Goal: Transaction & Acquisition: Purchase product/service

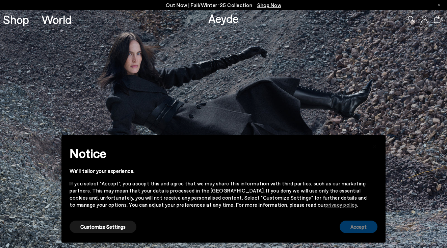
click at [359, 225] on button "Accept" at bounding box center [359, 226] width 38 height 12
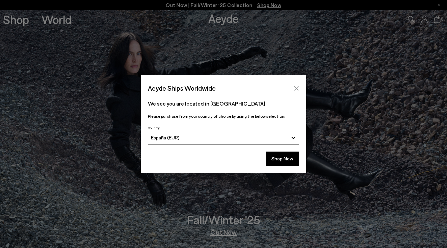
click at [297, 89] on icon "Close" at bounding box center [296, 87] width 5 height 5
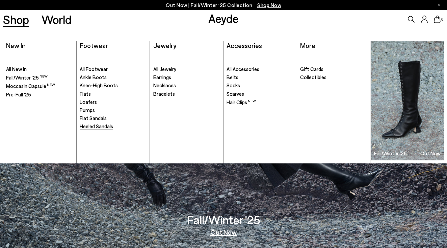
click at [94, 123] on span "Heeled Sandals" at bounding box center [96, 126] width 33 height 6
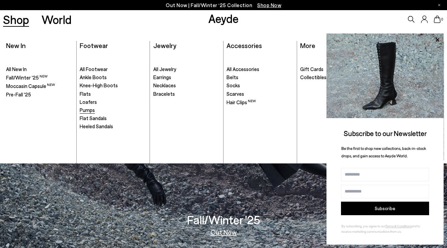
click at [90, 109] on span "Pumps" at bounding box center [87, 110] width 15 height 6
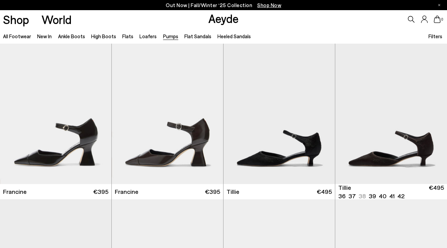
click at [435, 36] on span "Filters" at bounding box center [436, 36] width 14 height 6
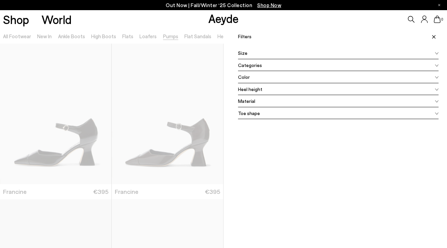
click at [438, 89] on icon at bounding box center [437, 89] width 4 height 3
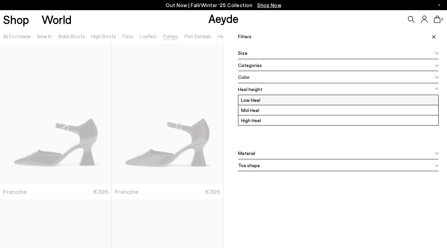
click at [400, 102] on label "Low Heel" at bounding box center [338, 100] width 200 height 10
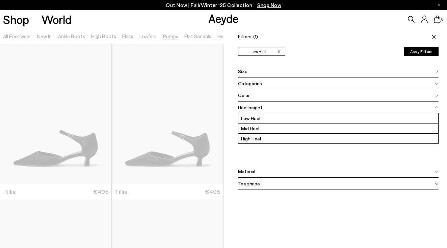
click at [438, 182] on icon at bounding box center [437, 183] width 4 height 3
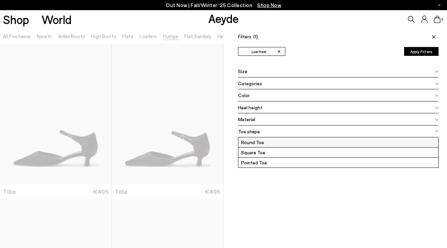
click at [386, 145] on label "Round Toe" at bounding box center [338, 142] width 200 height 10
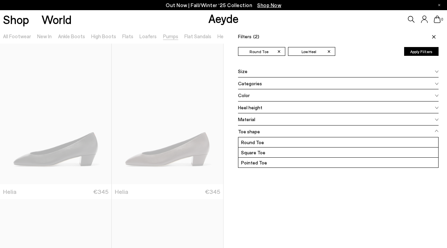
click at [437, 94] on span at bounding box center [437, 95] width 4 height 8
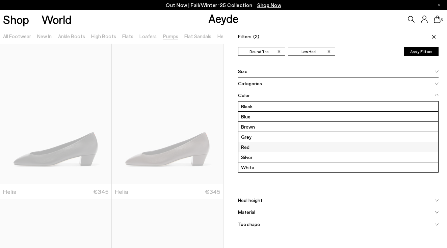
click at [392, 147] on label "Red" at bounding box center [338, 147] width 200 height 10
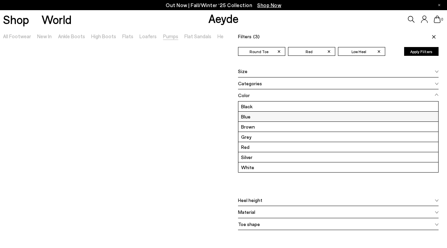
click at [246, 117] on label "Blue" at bounding box center [338, 116] width 200 height 10
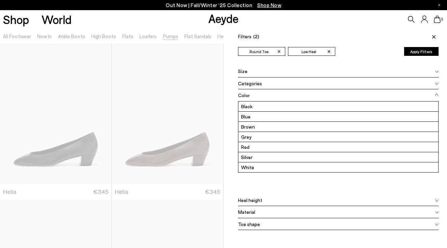
click at [438, 200] on icon at bounding box center [437, 200] width 4 height 3
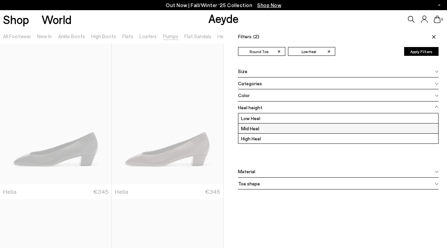
click at [375, 126] on label "Mid Heel" at bounding box center [338, 128] width 200 height 10
click at [437, 73] on icon at bounding box center [437, 71] width 4 height 3
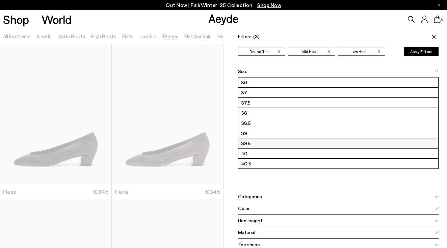
click at [406, 141] on label "39.5" at bounding box center [338, 143] width 200 height 10
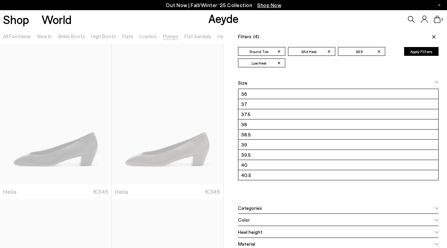
click at [161, 191] on div at bounding box center [112, 152] width 224 height 248
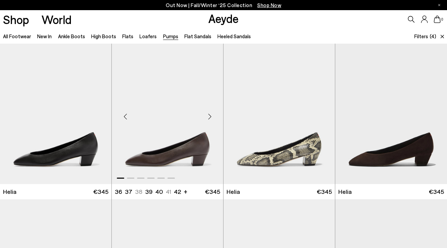
click at [173, 144] on img "1 / 6" at bounding box center [167, 114] width 111 height 140
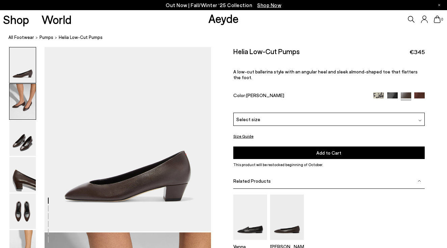
click at [22, 103] on img at bounding box center [22, 101] width 26 height 35
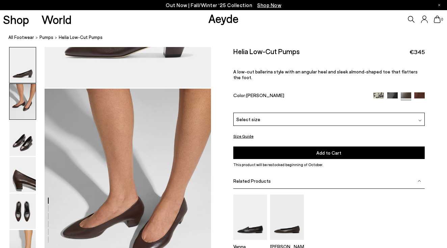
scroll to position [202, 0]
